Goal: Information Seeking & Learning: Learn about a topic

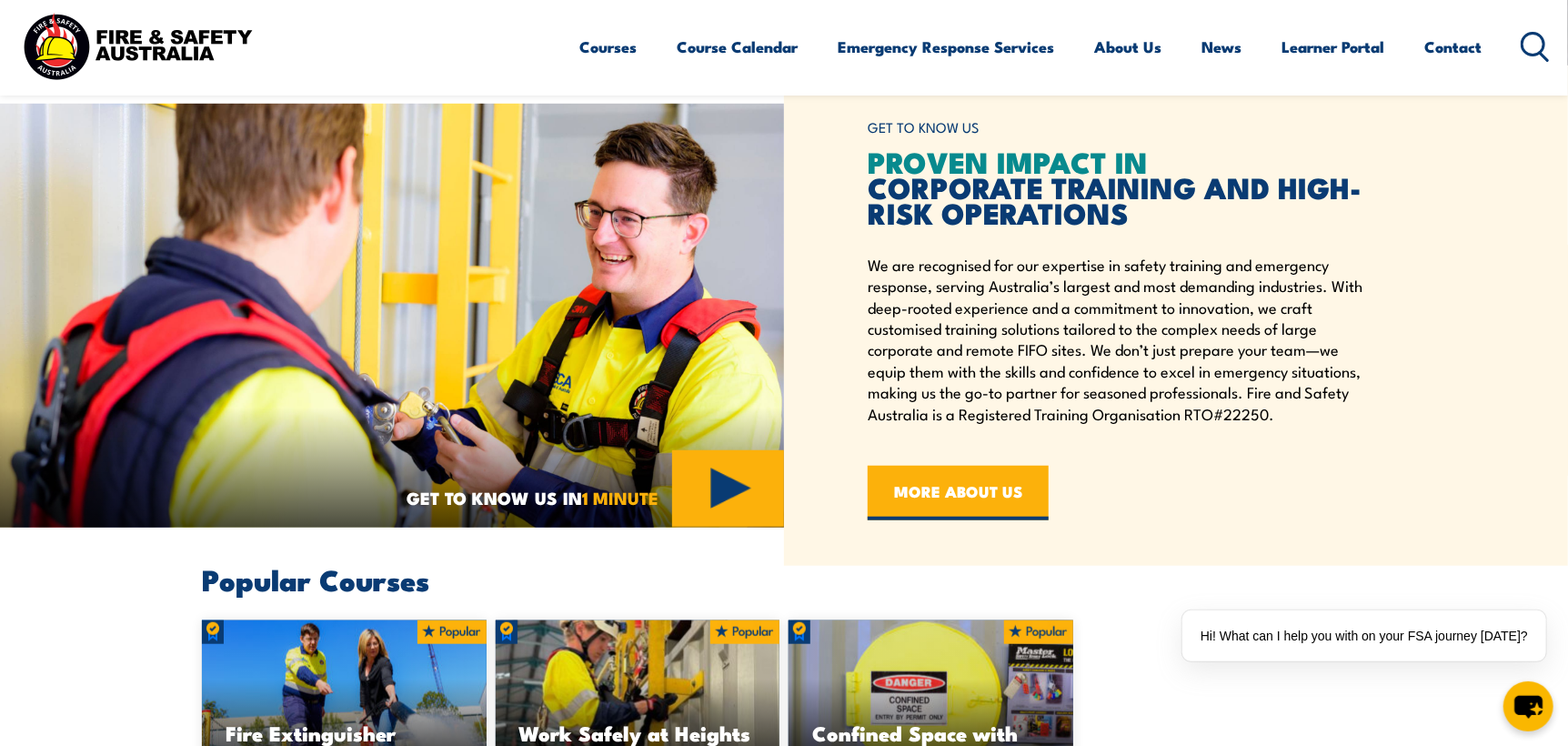
scroll to position [637, 0]
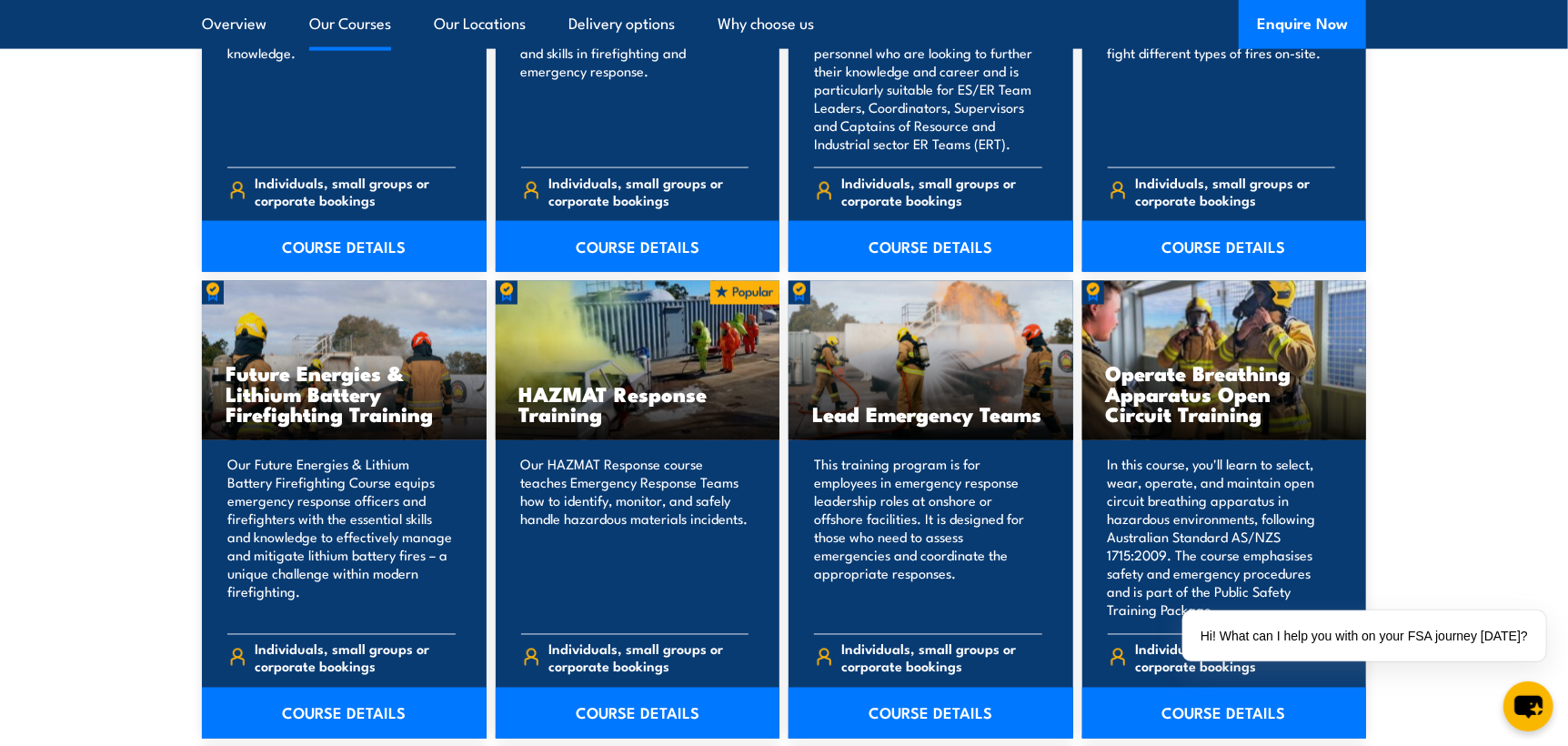
scroll to position [1182, 0]
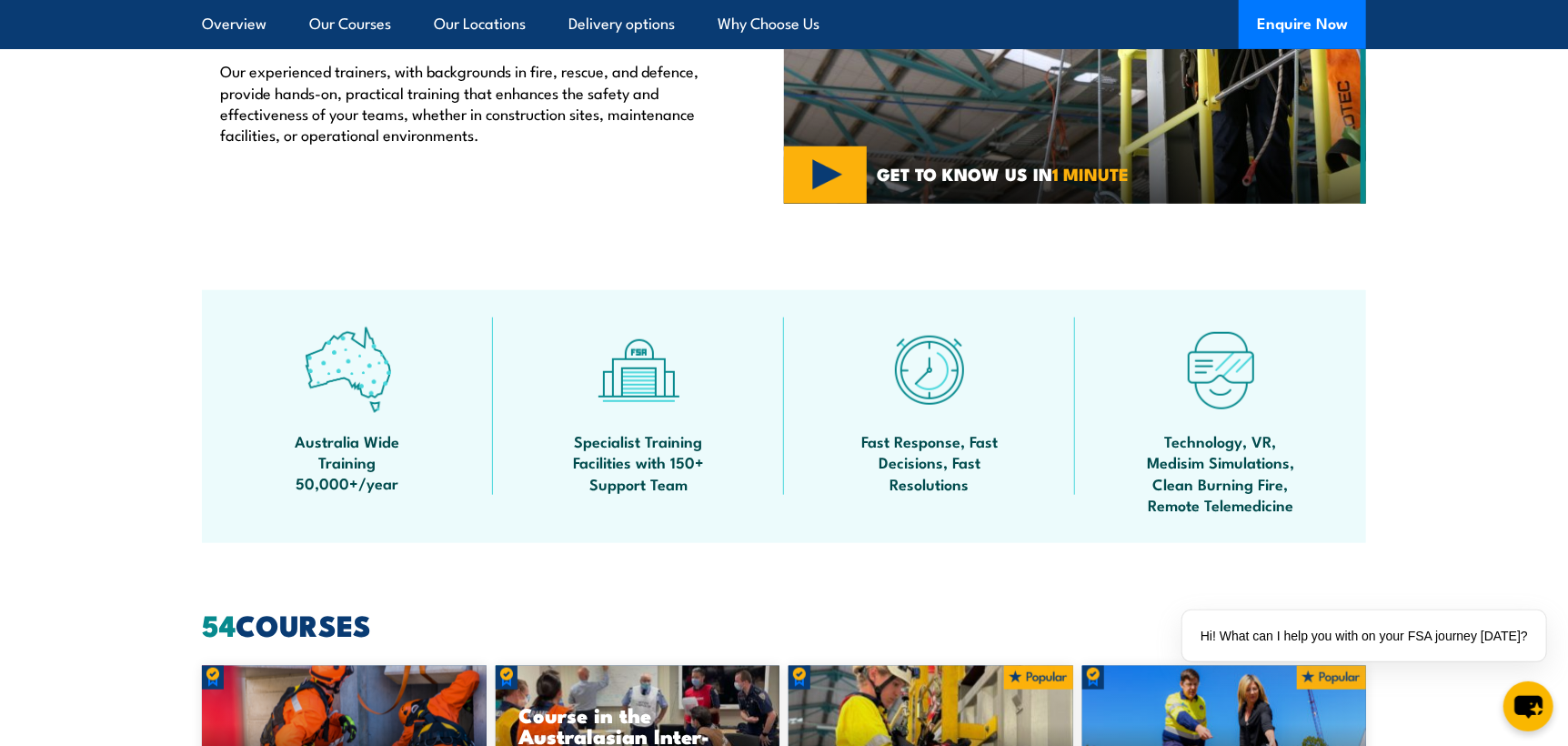
scroll to position [1002, 0]
